Goal: Find contact information: Find contact information

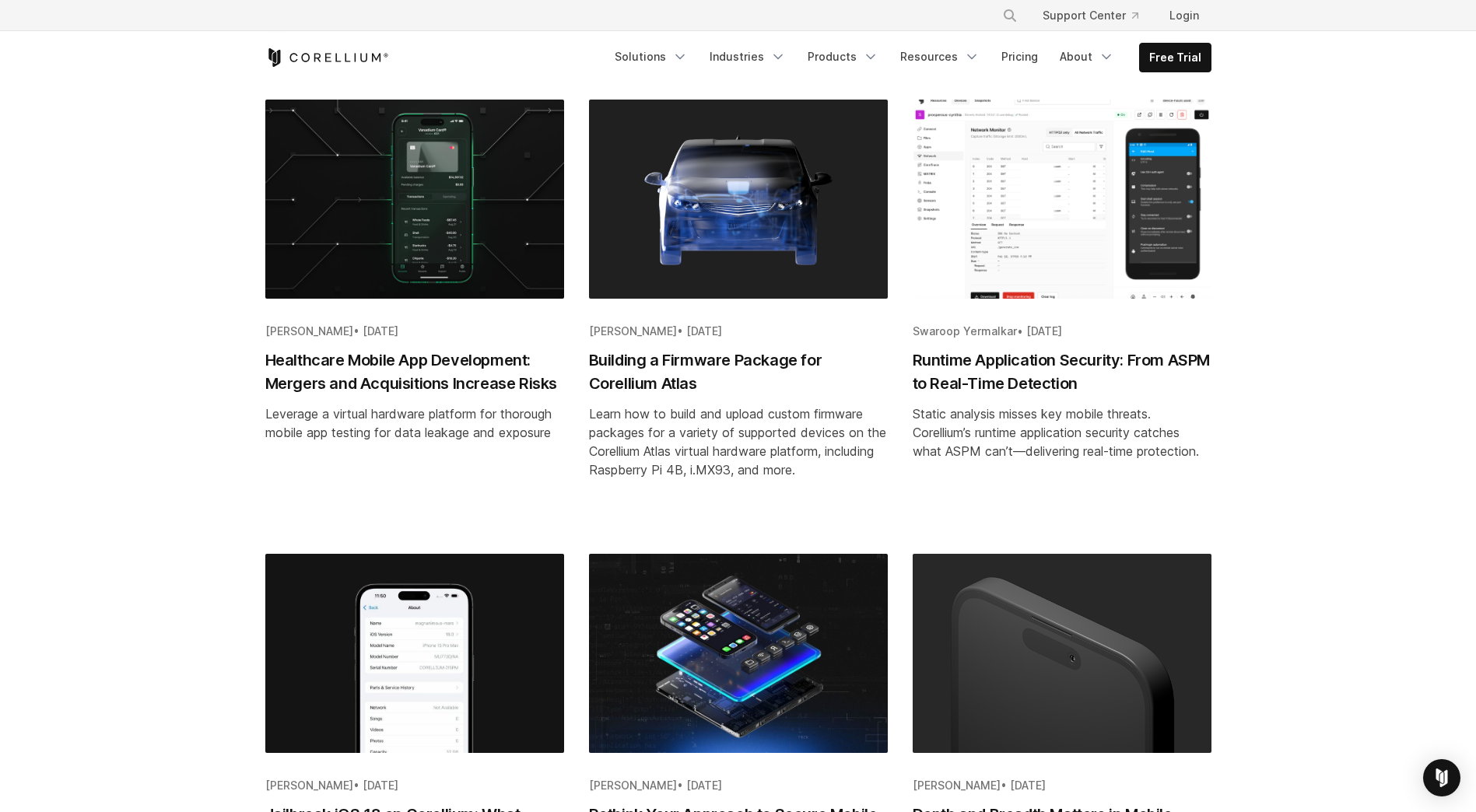
click at [637, 359] on h2 "Building a Firmware Package for Corellium Atlas" at bounding box center [738, 371] width 298 height 47
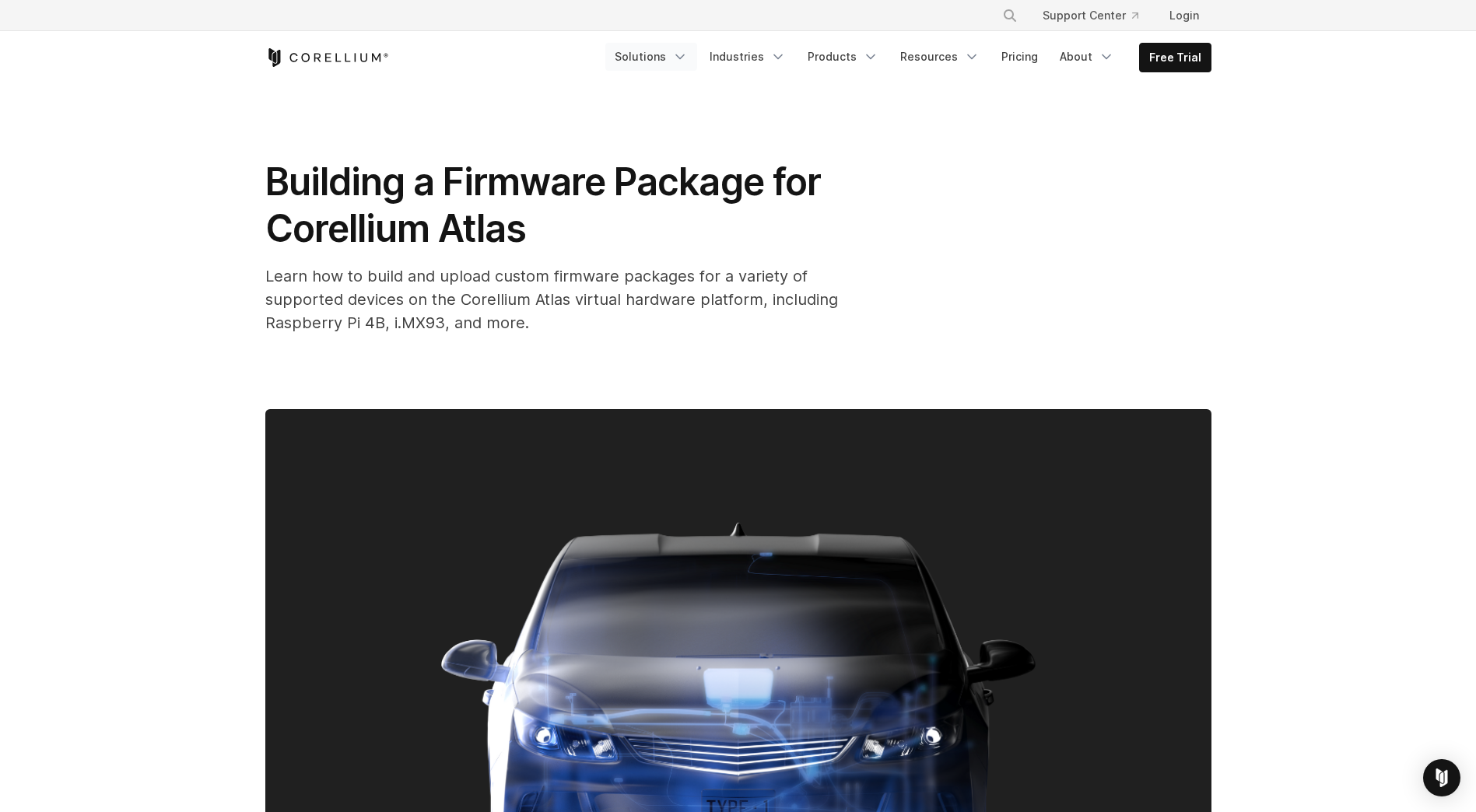
click at [664, 55] on link "Solutions" at bounding box center [651, 57] width 92 height 28
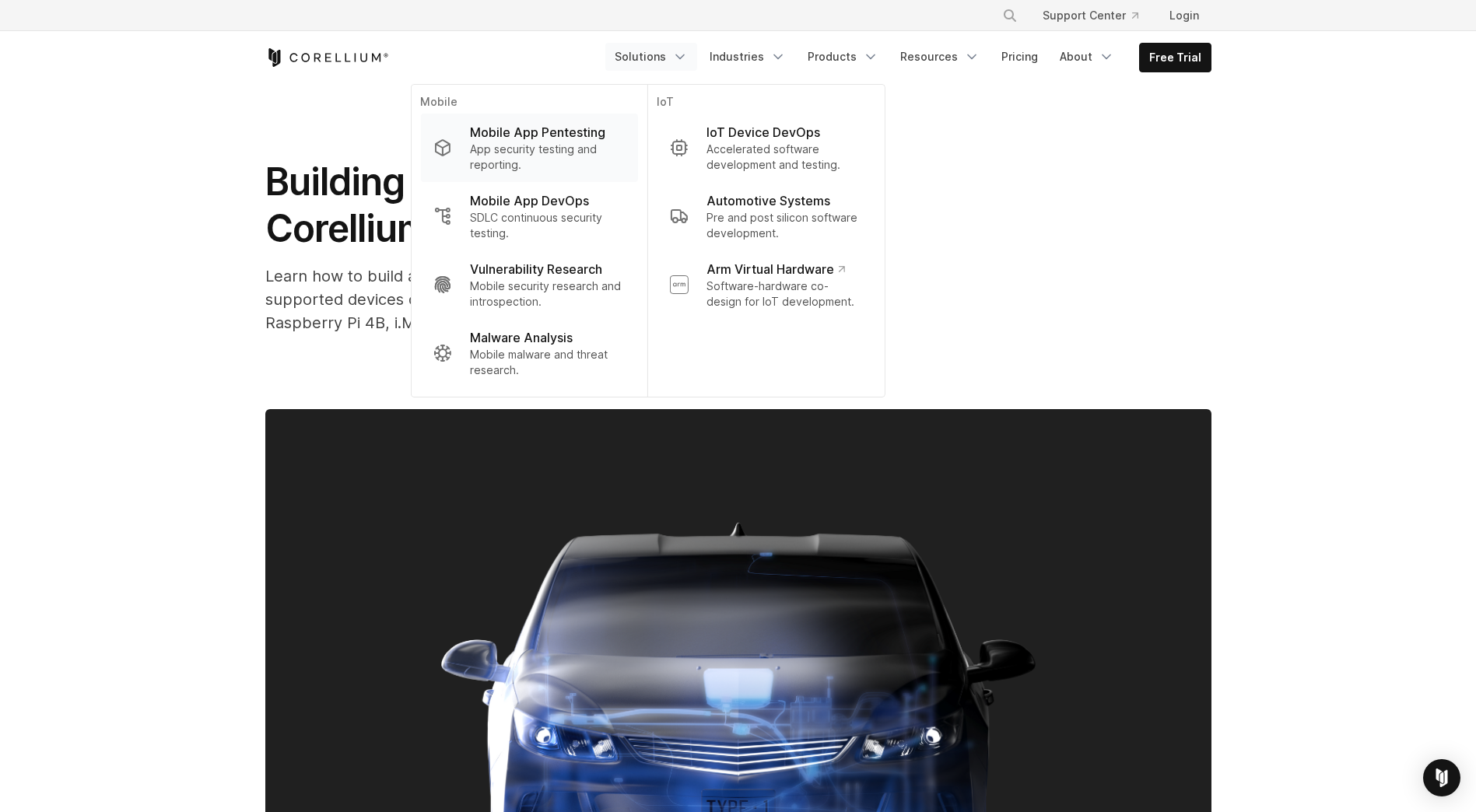
click at [583, 142] on p "App security testing and reporting." at bounding box center [548, 157] width 155 height 31
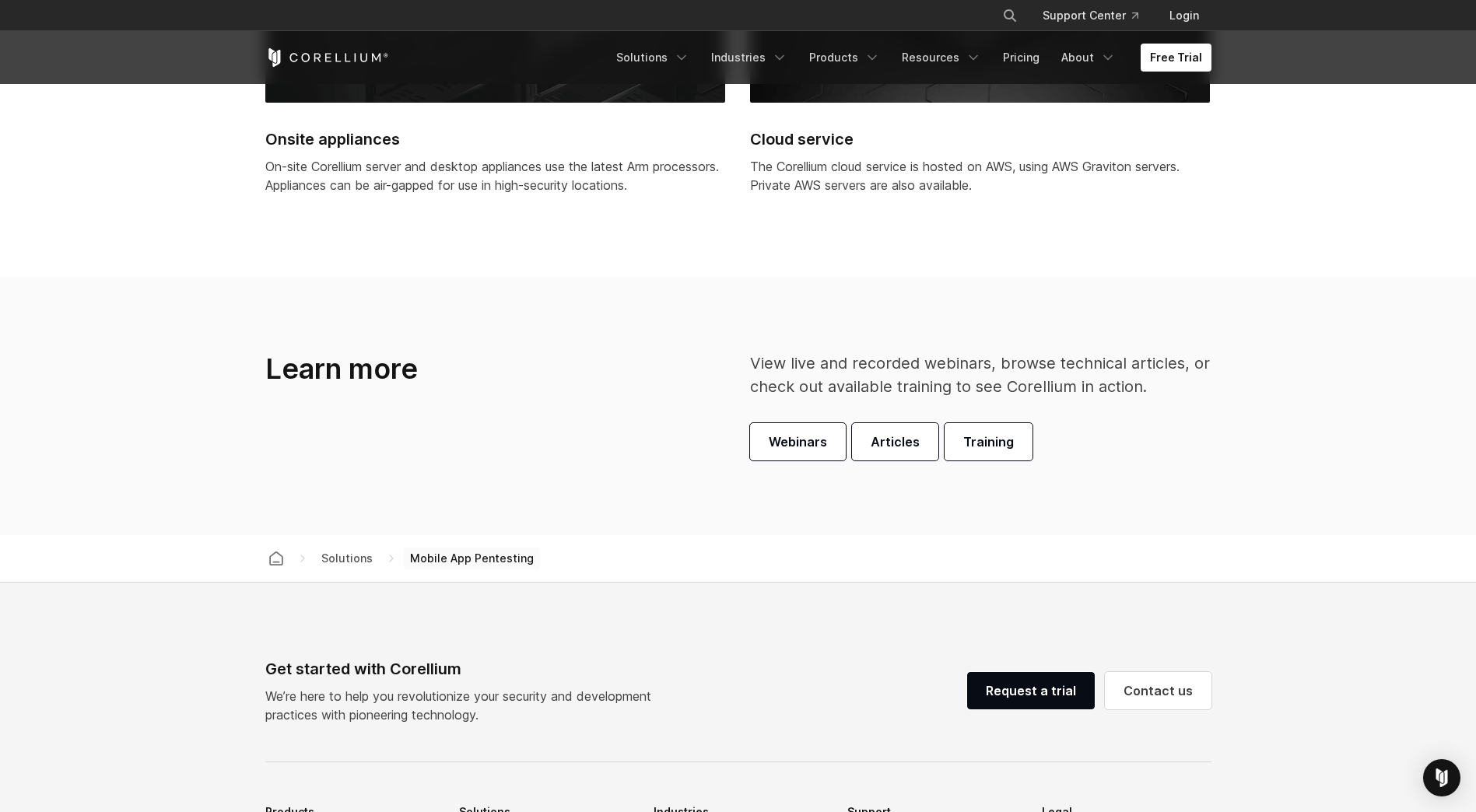
scroll to position [4434, 0]
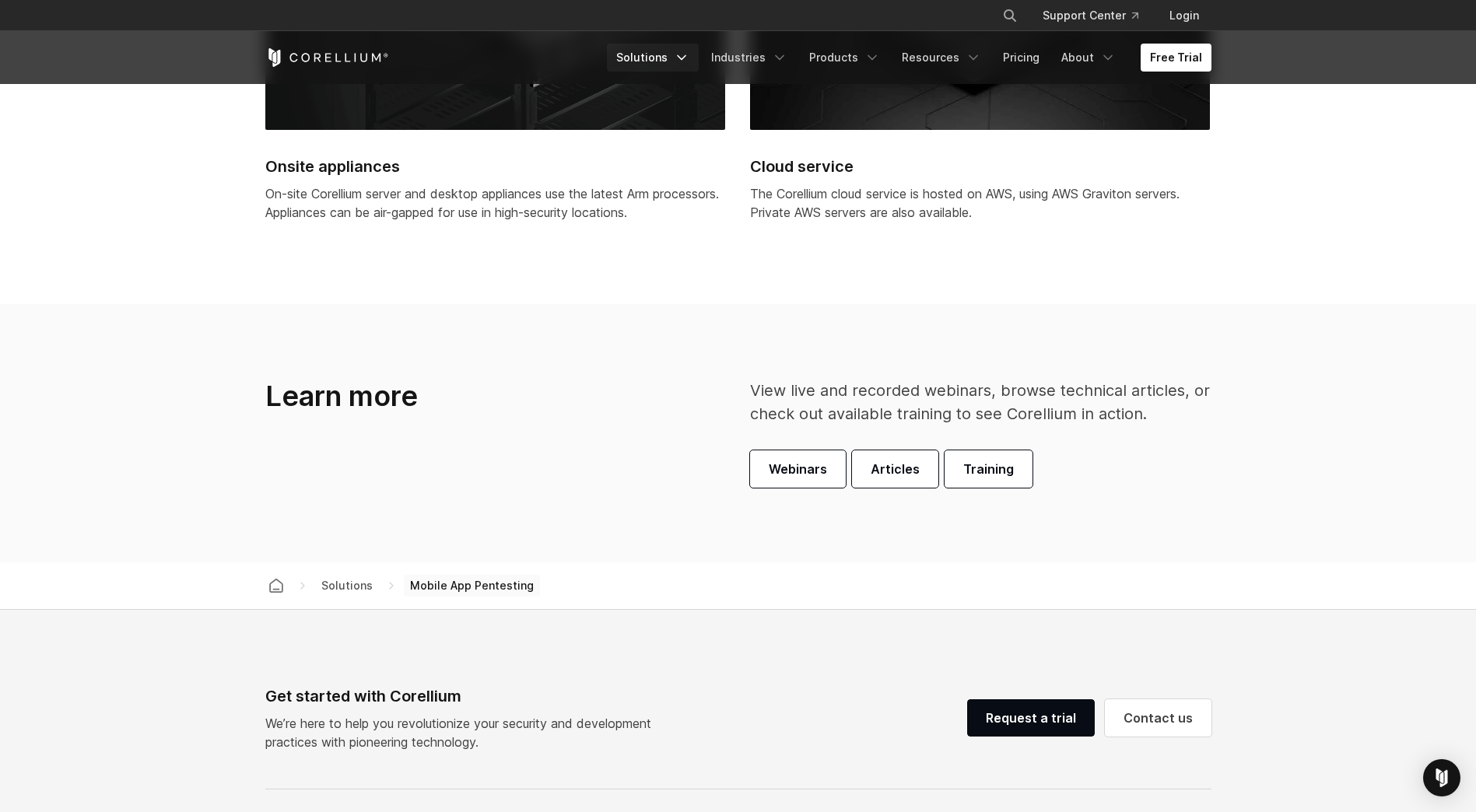
click at [689, 58] on icon "Navigation Menu" at bounding box center [681, 57] width 16 height 16
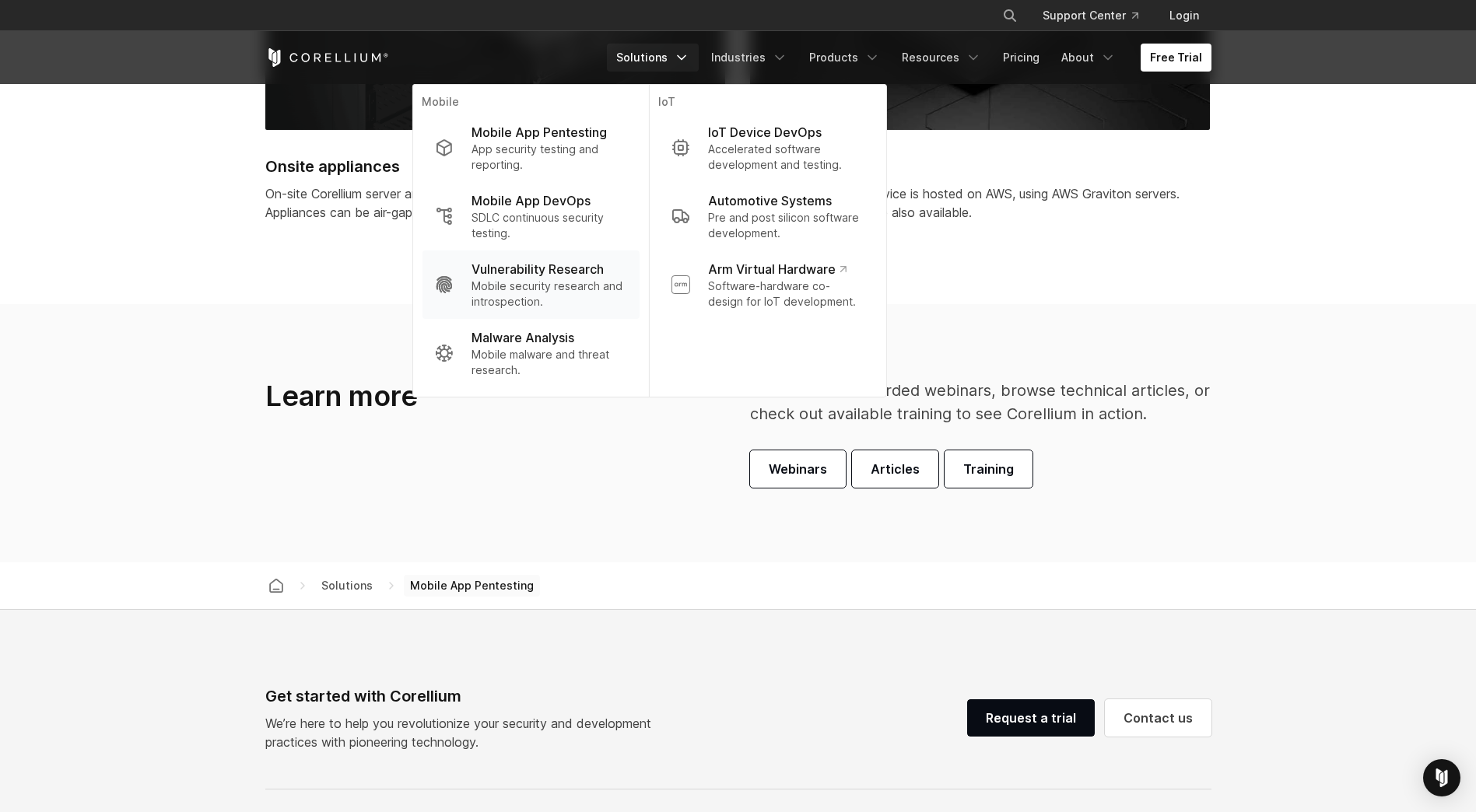
click at [531, 287] on p "Mobile security research and introspection." at bounding box center [550, 294] width 155 height 31
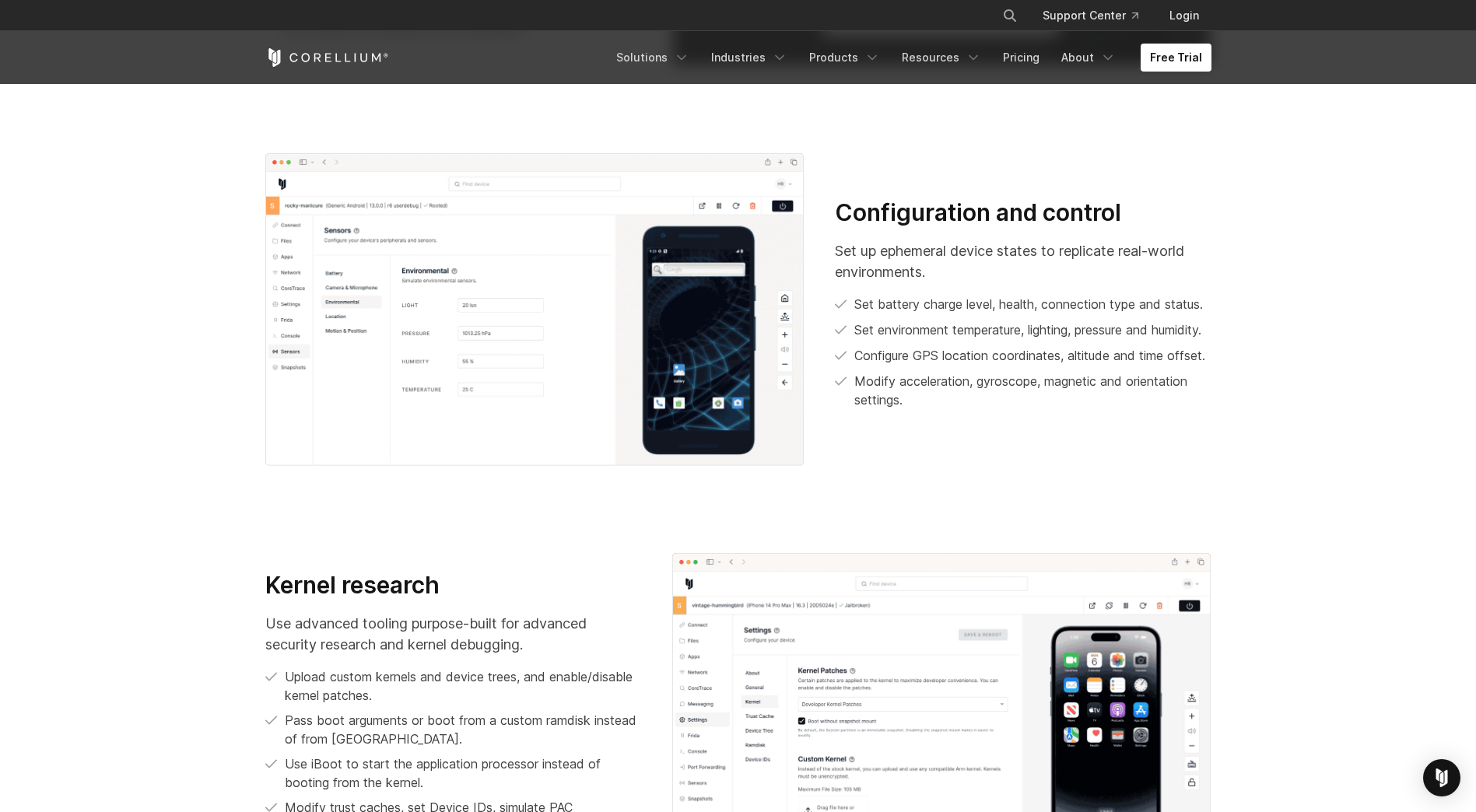
scroll to position [1634, 0]
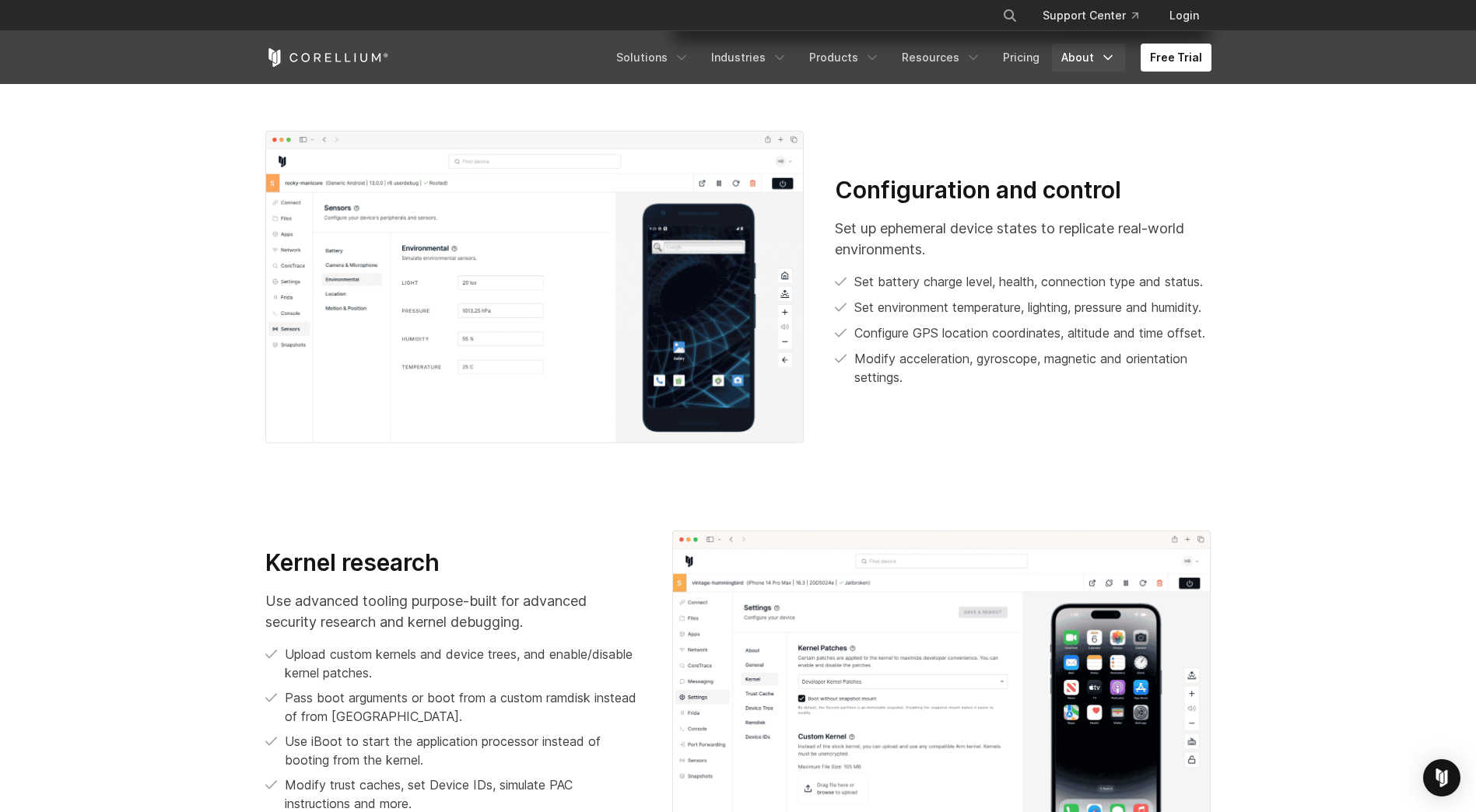
click at [1094, 57] on link "About" at bounding box center [1089, 57] width 73 height 28
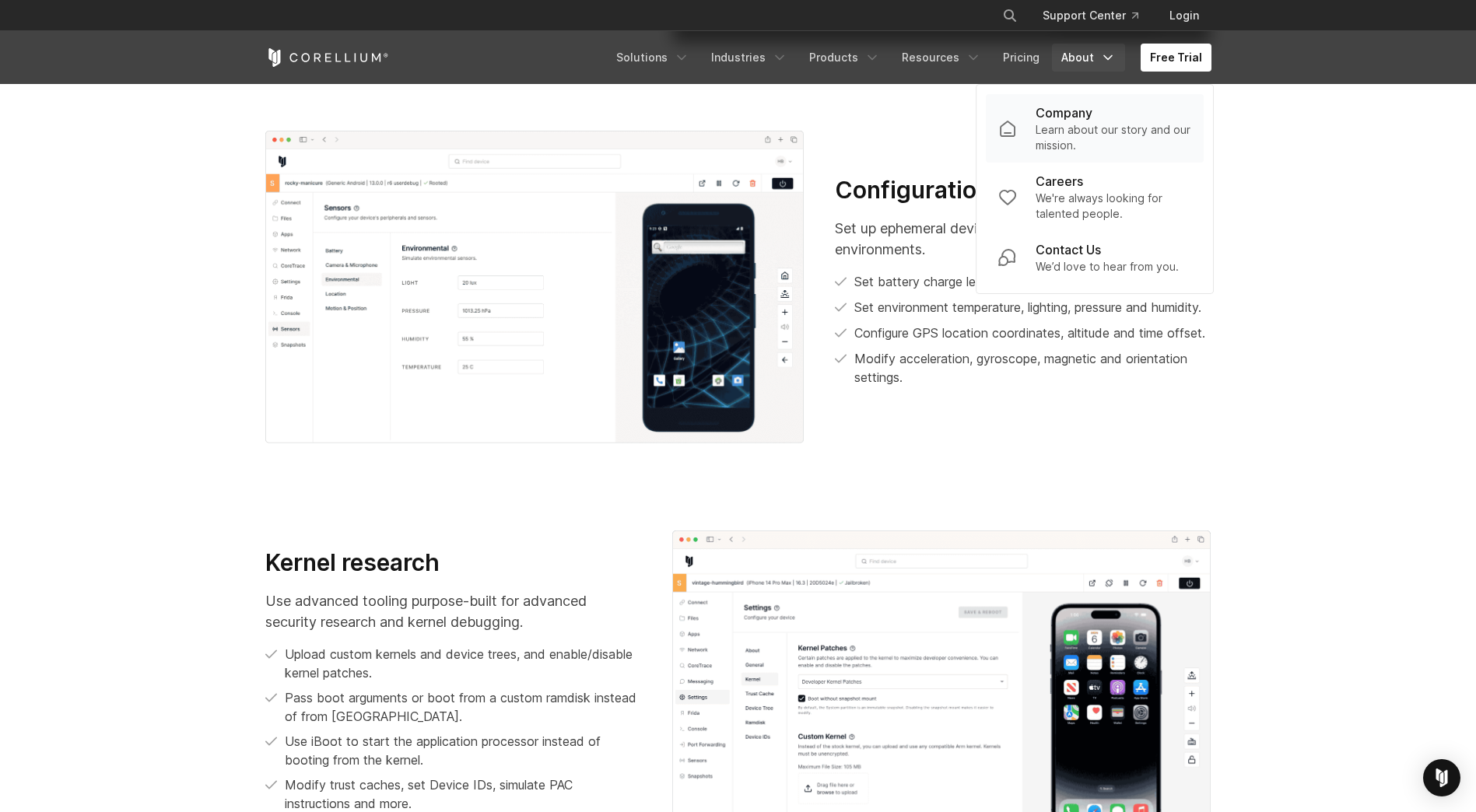
click at [1086, 112] on p "Company" at bounding box center [1064, 112] width 57 height 18
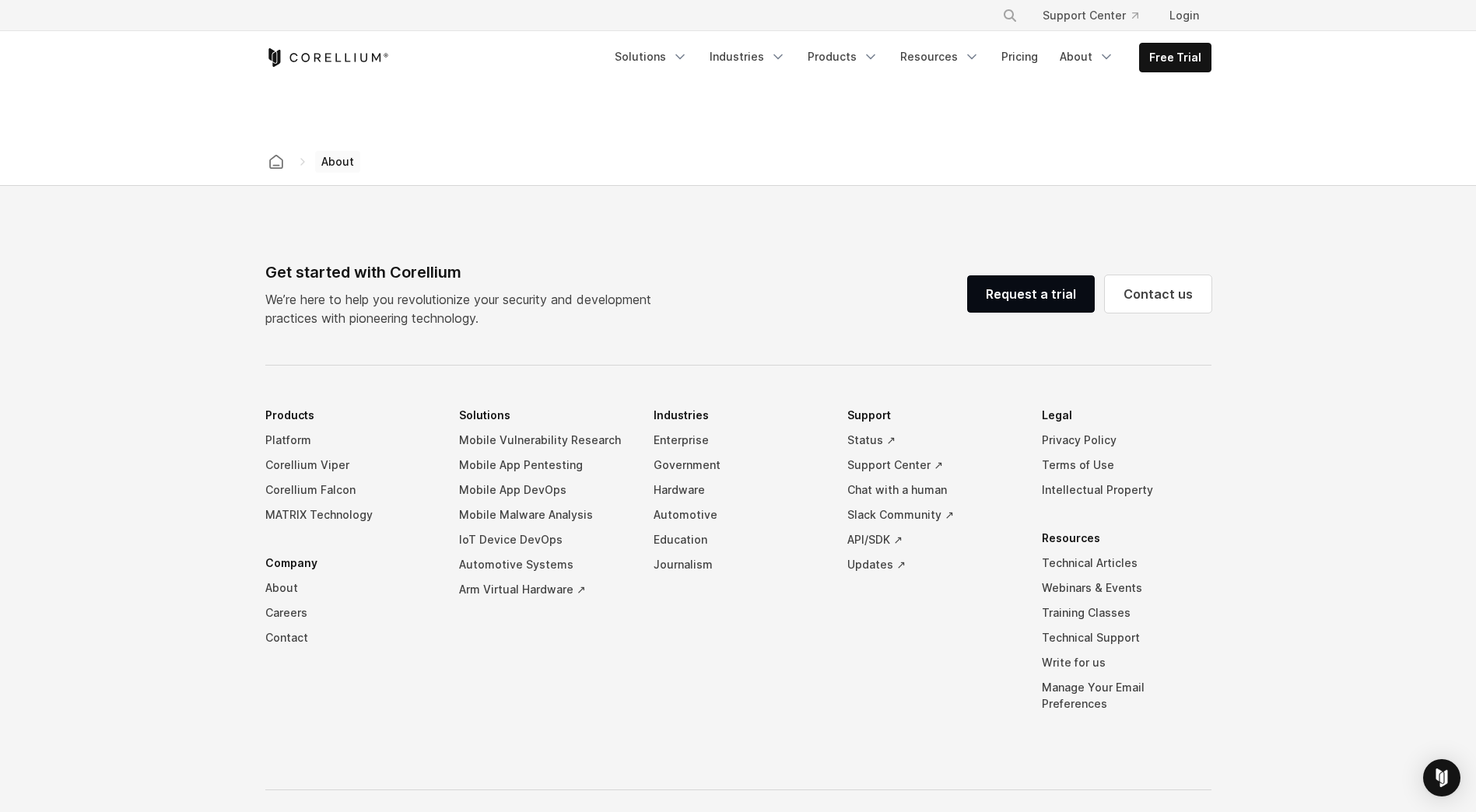
scroll to position [2531, 0]
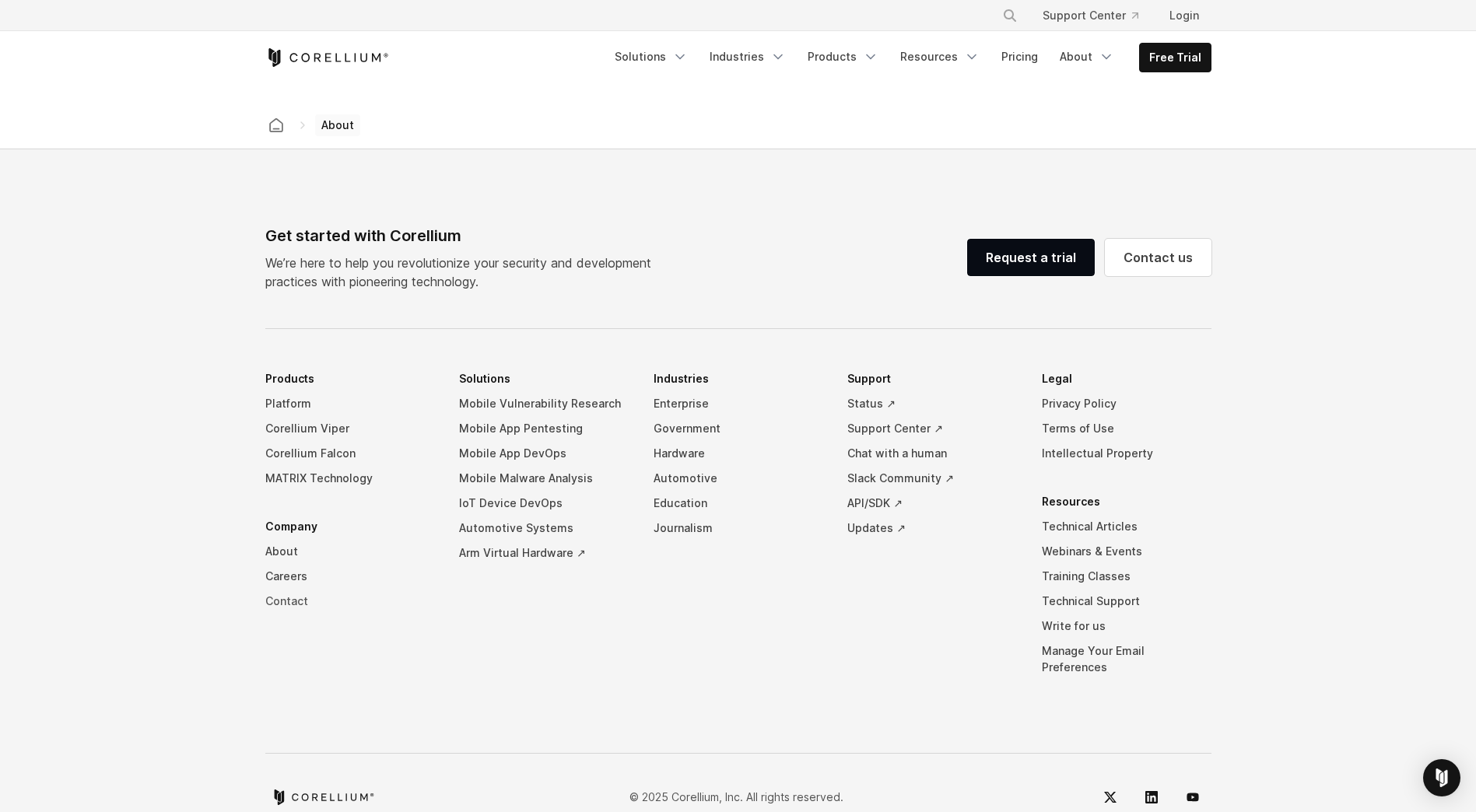
click at [282, 588] on link "Contact" at bounding box center [351, 600] width 170 height 25
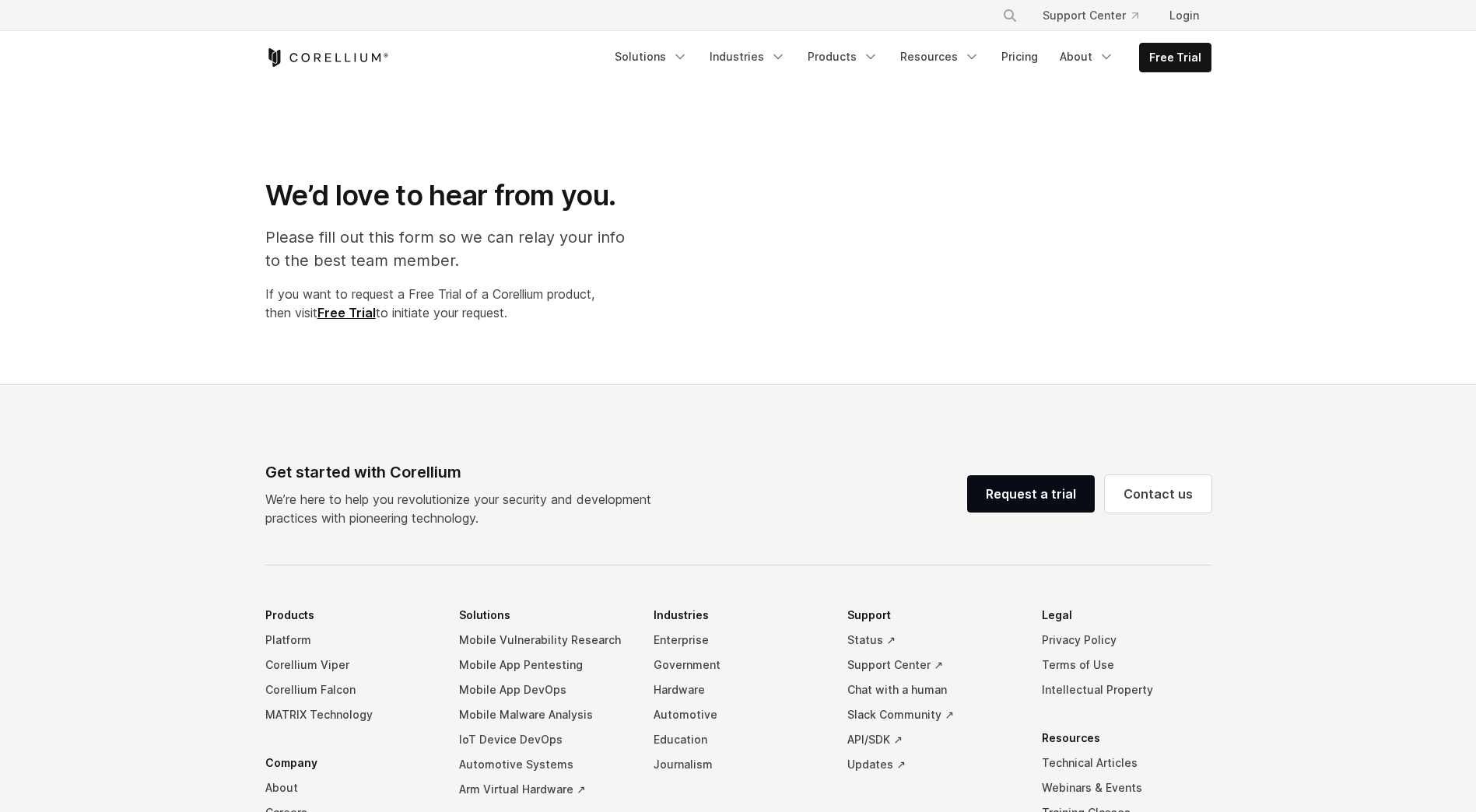
select select "**"
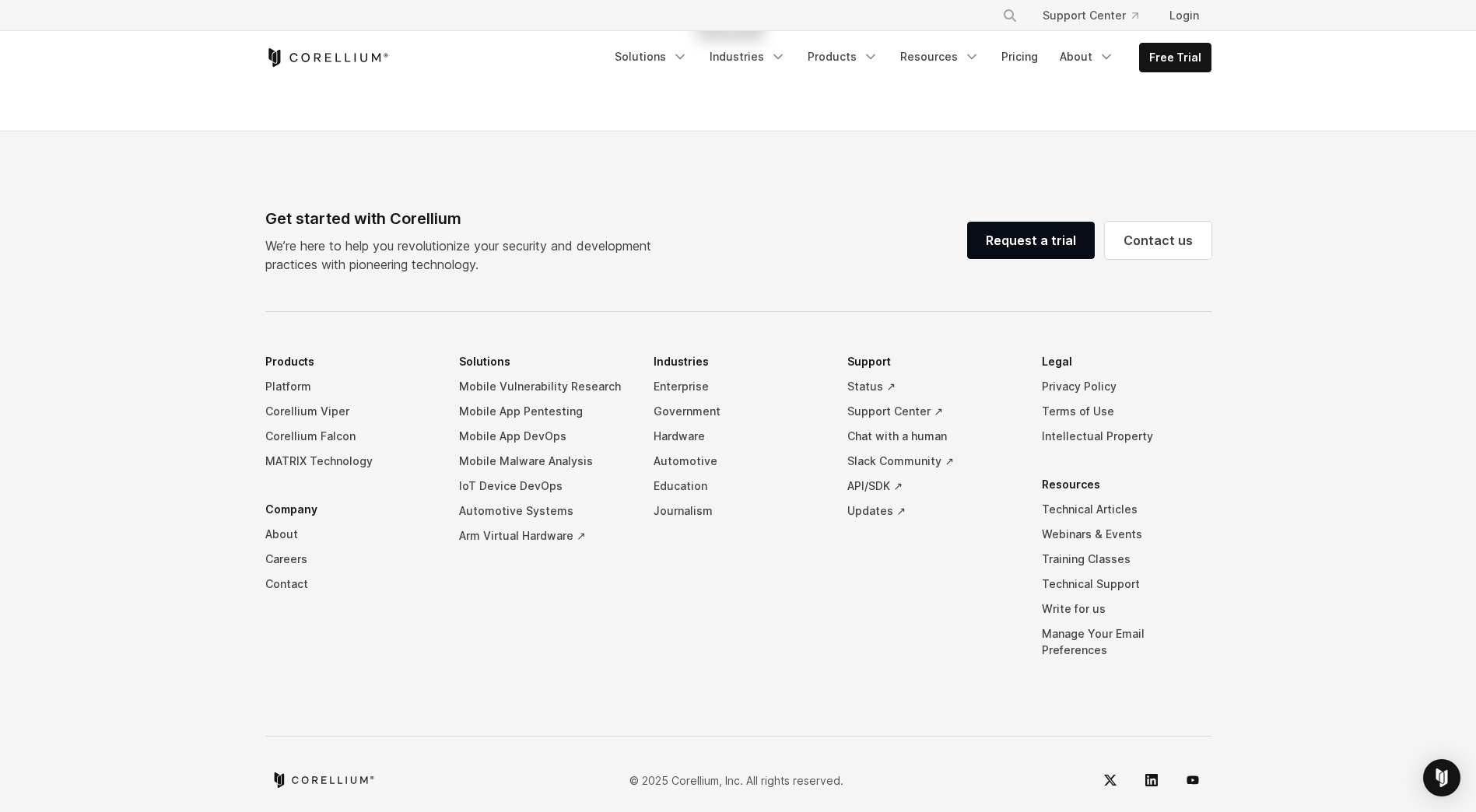
scroll to position [996, 0]
click at [288, 557] on link "Careers" at bounding box center [351, 557] width 170 height 25
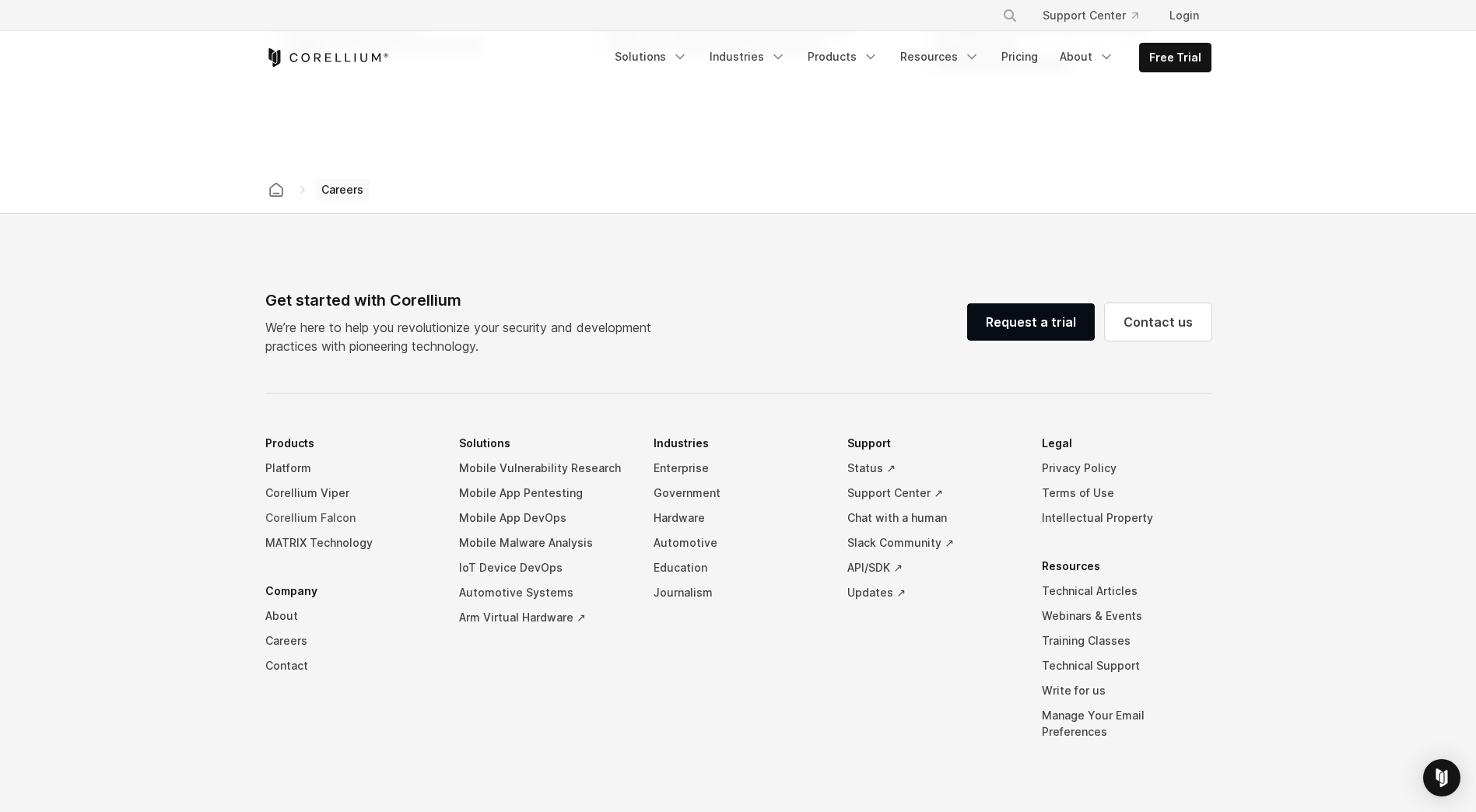
scroll to position [1327, 0]
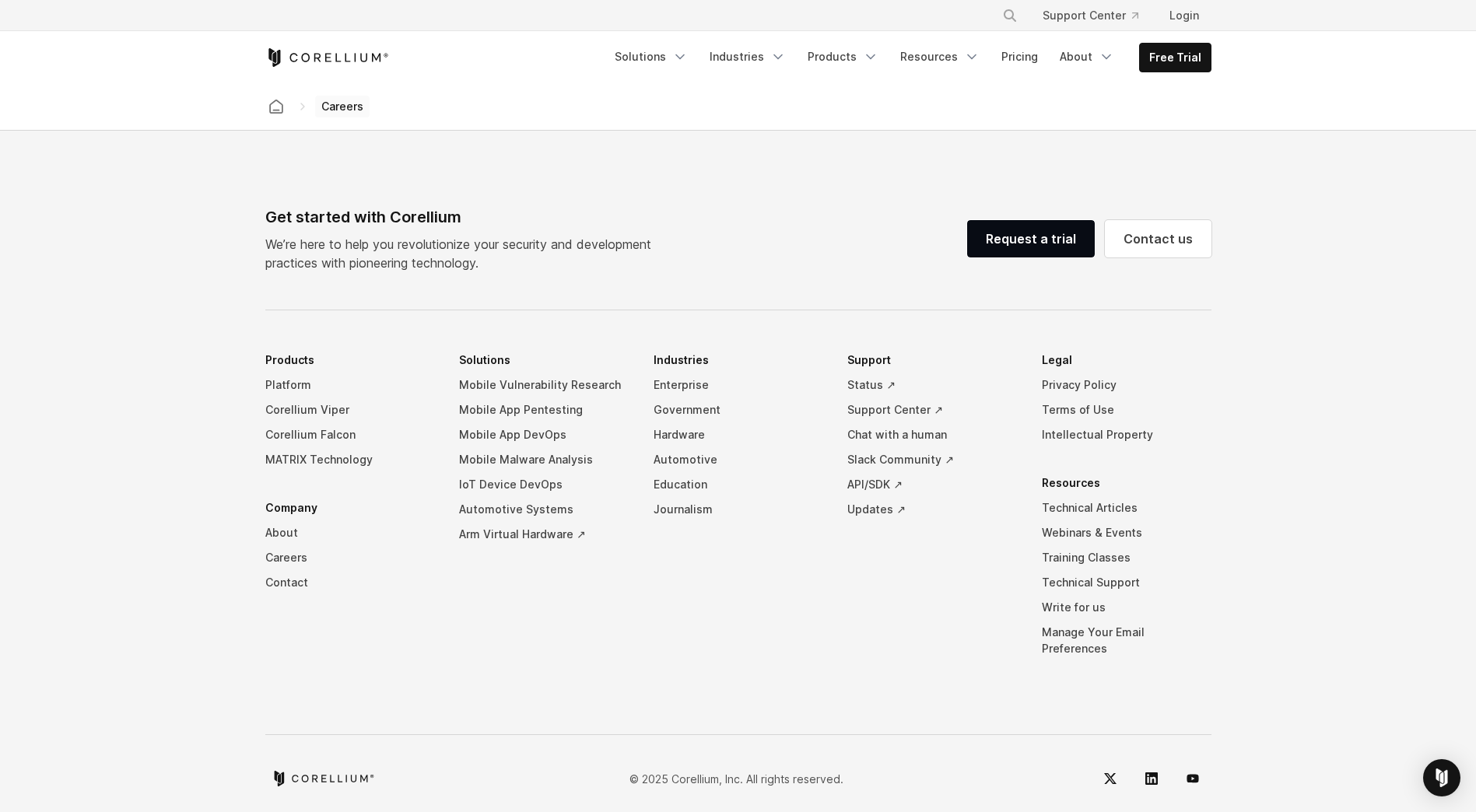
click at [298, 506] on li "Company About Careers Contact" at bounding box center [351, 545] width 170 height 99
click at [295, 530] on link "About" at bounding box center [351, 532] width 170 height 25
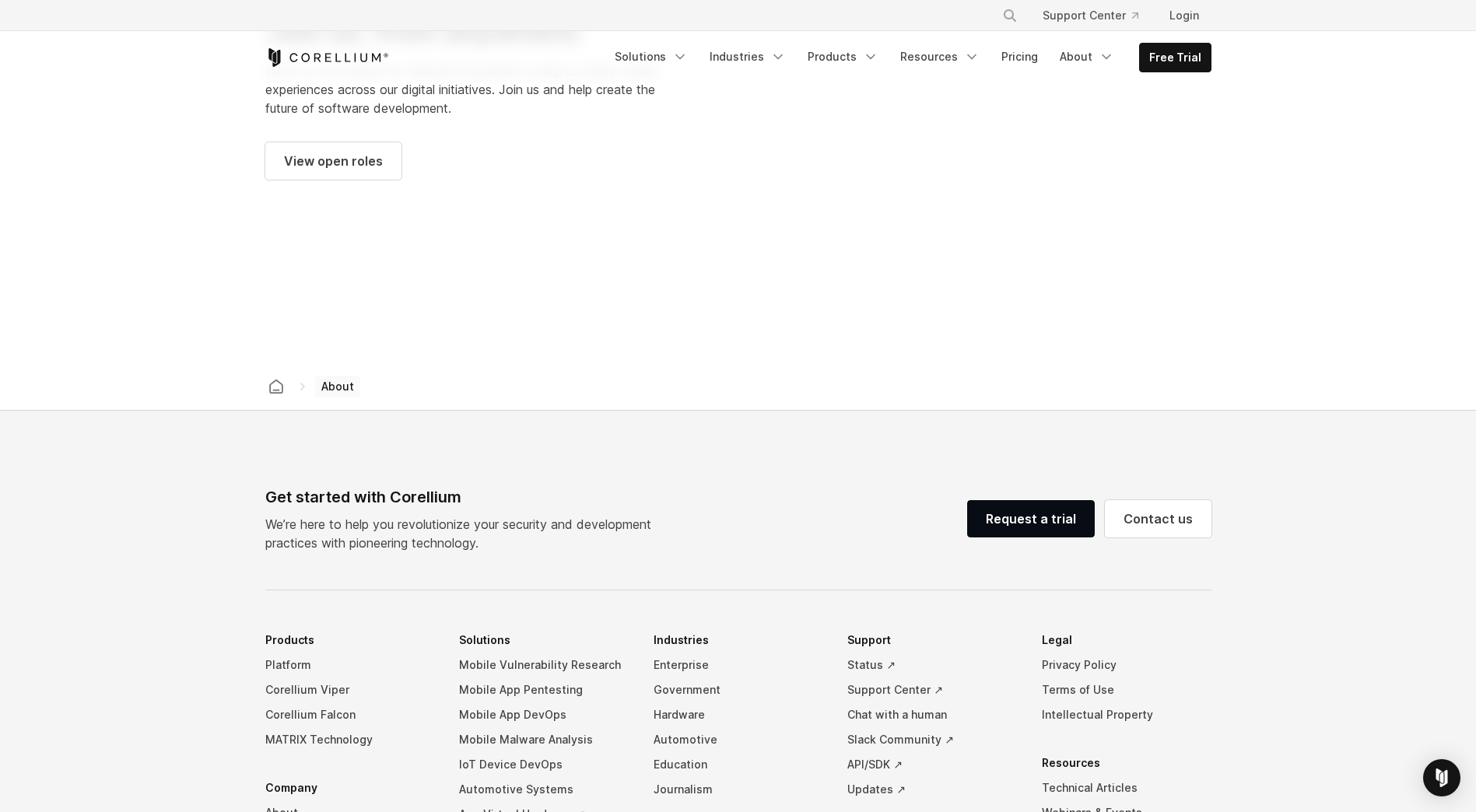
scroll to position [2334, 0]
